Goal: Information Seeking & Learning: Learn about a topic

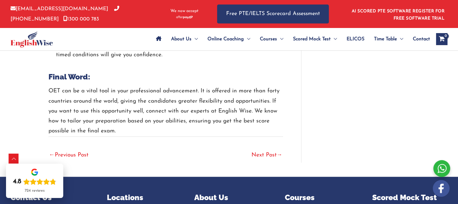
scroll to position [1296, 0]
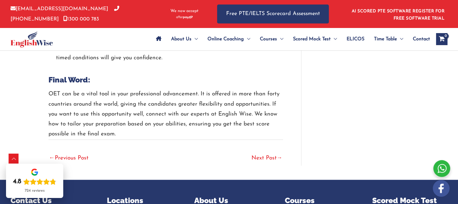
click at [263, 152] on link "Next Post →" at bounding box center [267, 158] width 31 height 13
